Goal: Information Seeking & Learning: Learn about a topic

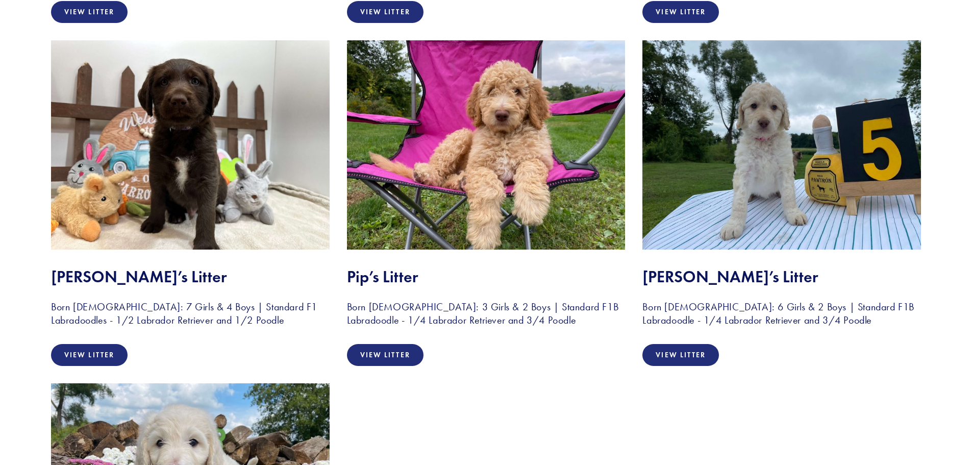
scroll to position [1630, 0]
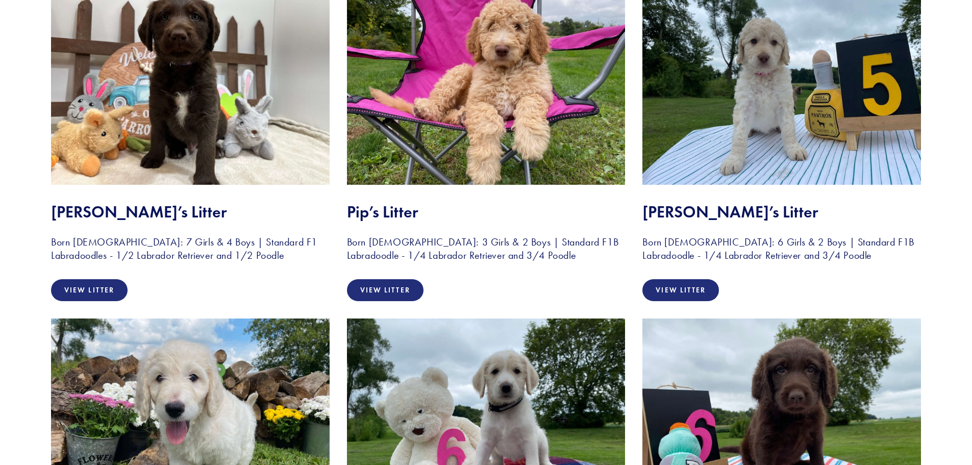
click at [494, 135] on img at bounding box center [486, 80] width 278 height 209
click at [400, 284] on link "View Litter" at bounding box center [385, 290] width 77 height 22
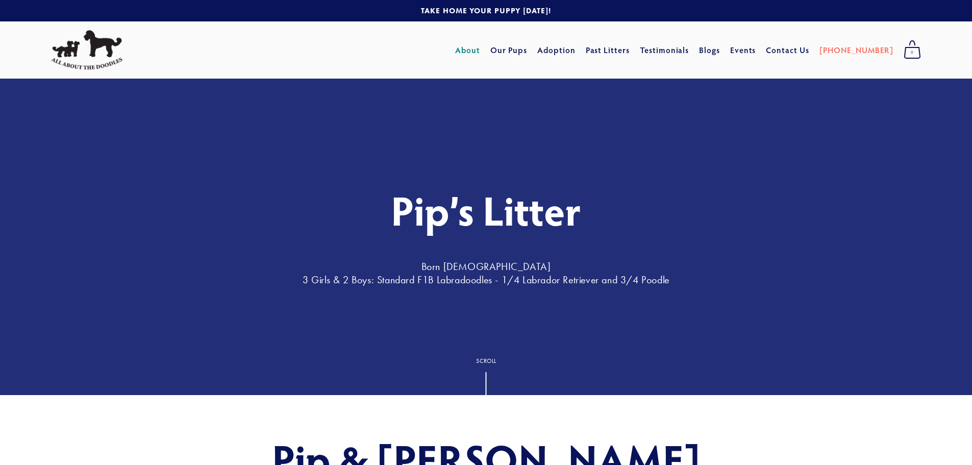
click at [480, 48] on link "About" at bounding box center [467, 50] width 25 height 18
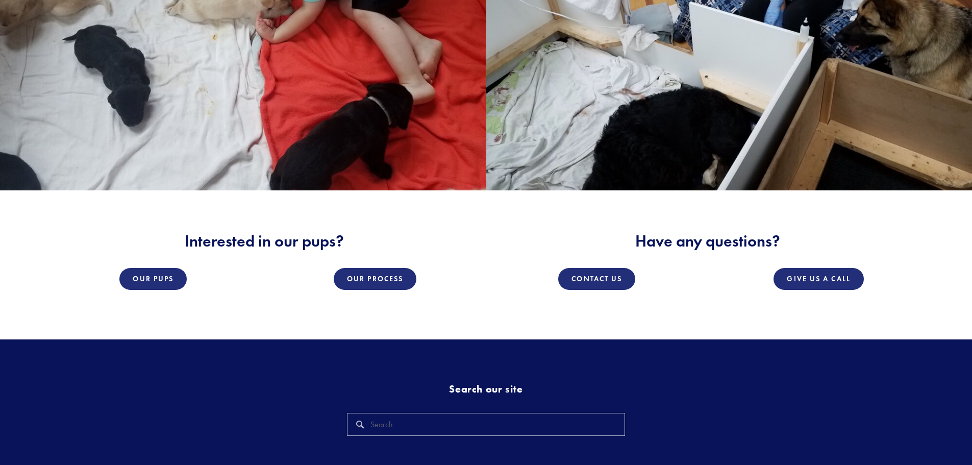
scroll to position [1836, 0]
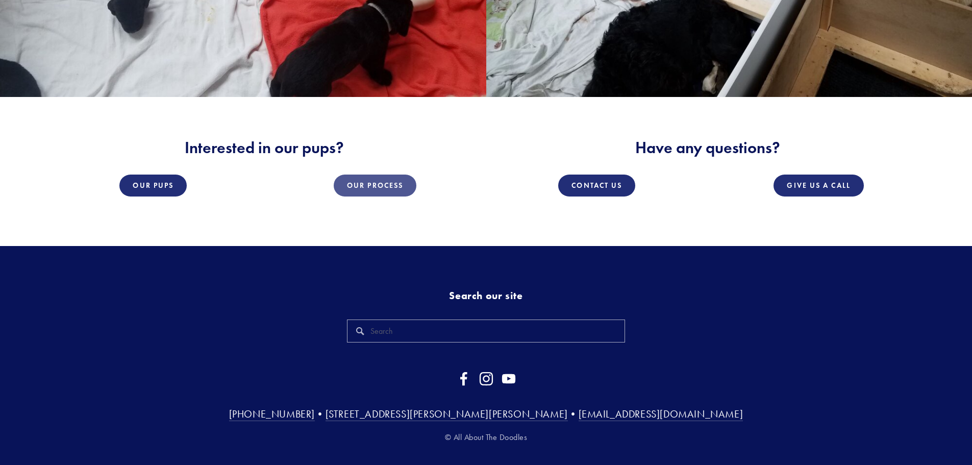
click at [400, 174] on link "Our Process" at bounding box center [375, 185] width 83 height 22
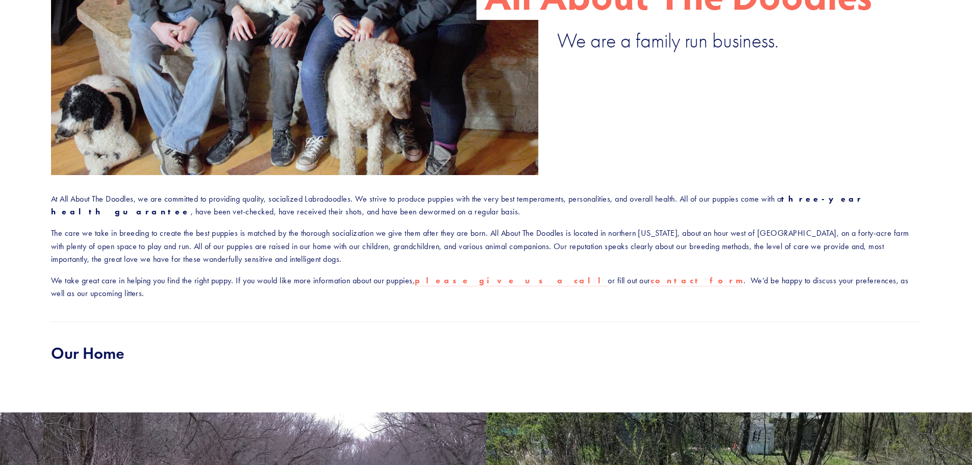
scroll to position [0, 0]
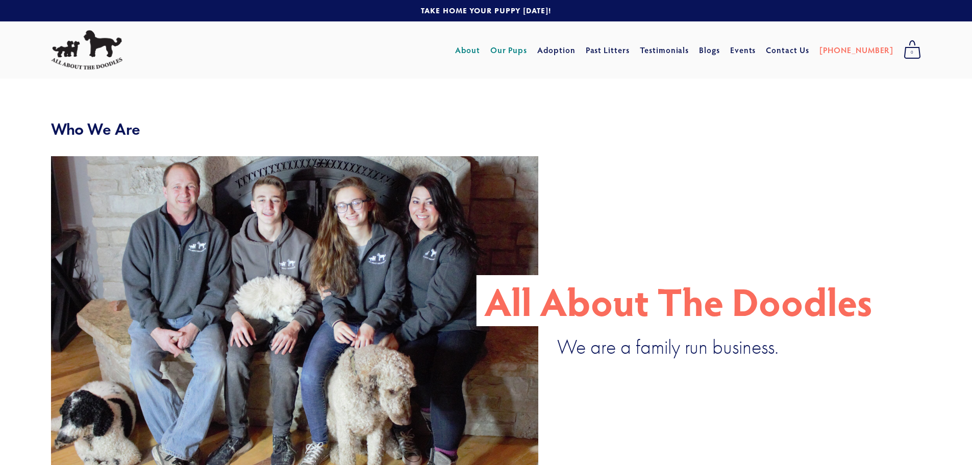
click at [527, 52] on link "Our Pups" at bounding box center [508, 50] width 37 height 18
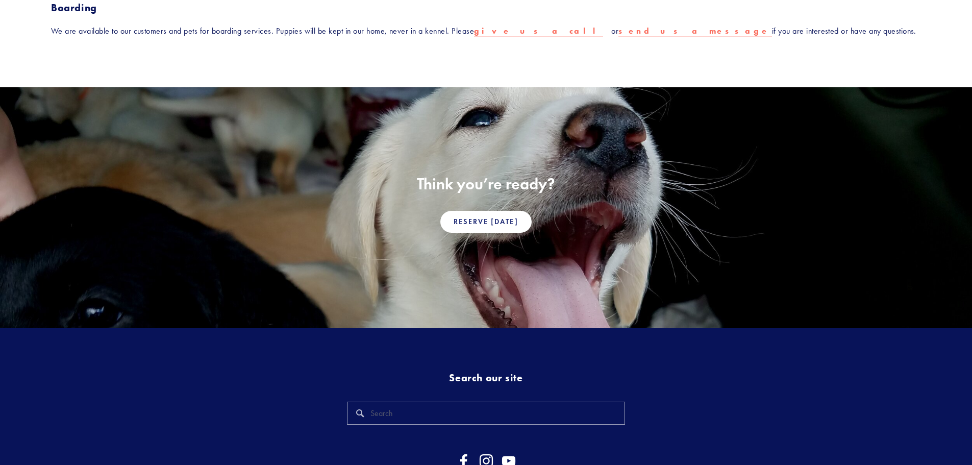
scroll to position [459, 0]
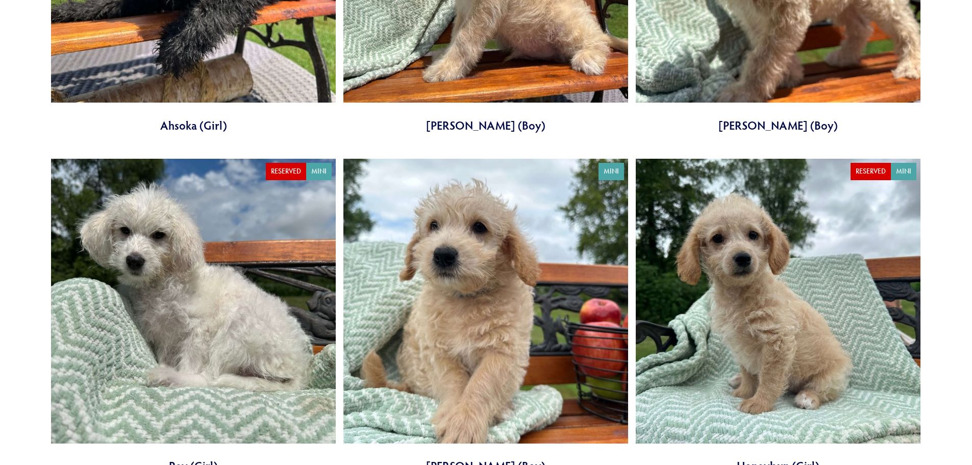
scroll to position [510, 0]
